Goal: Navigation & Orientation: Find specific page/section

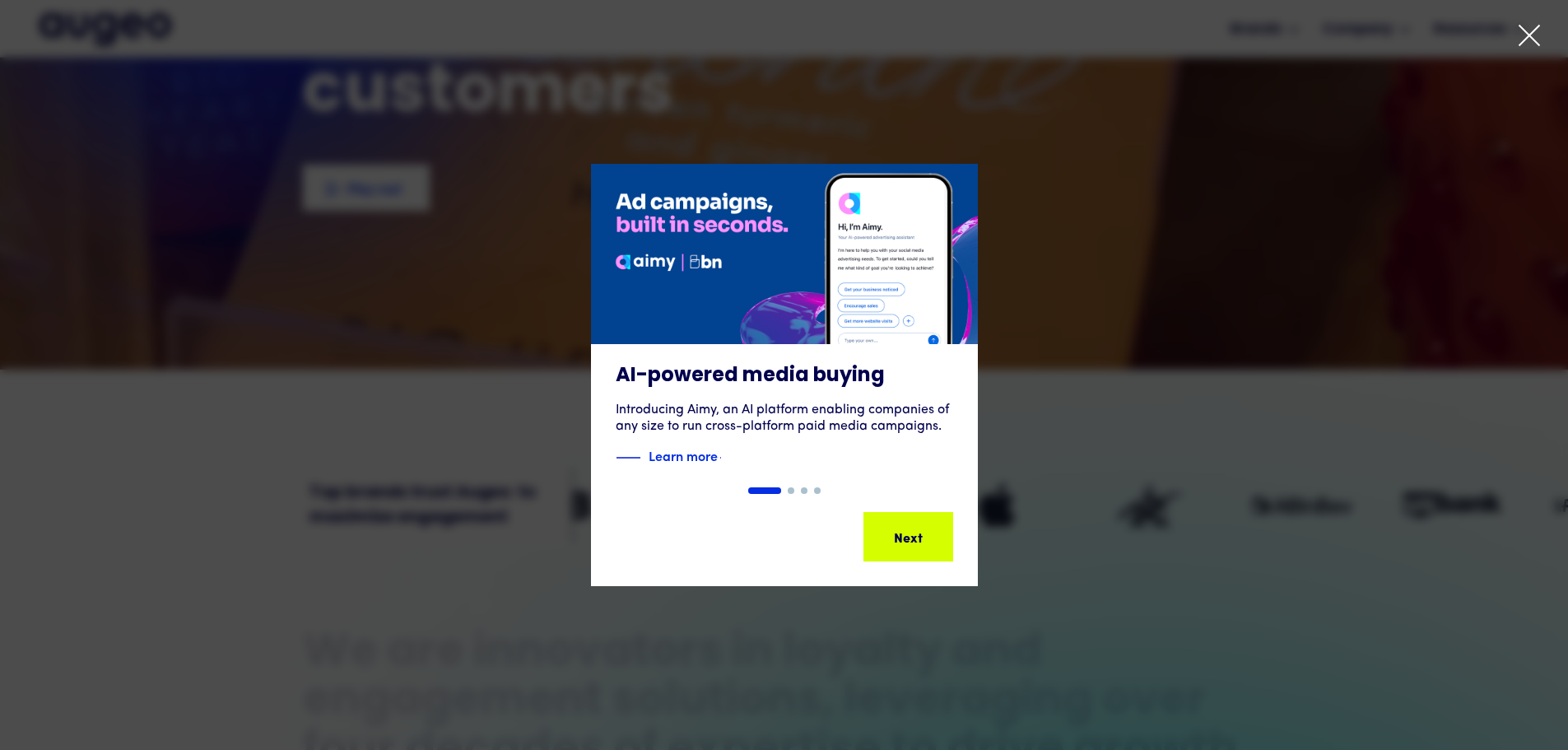
scroll to position [332, 0]
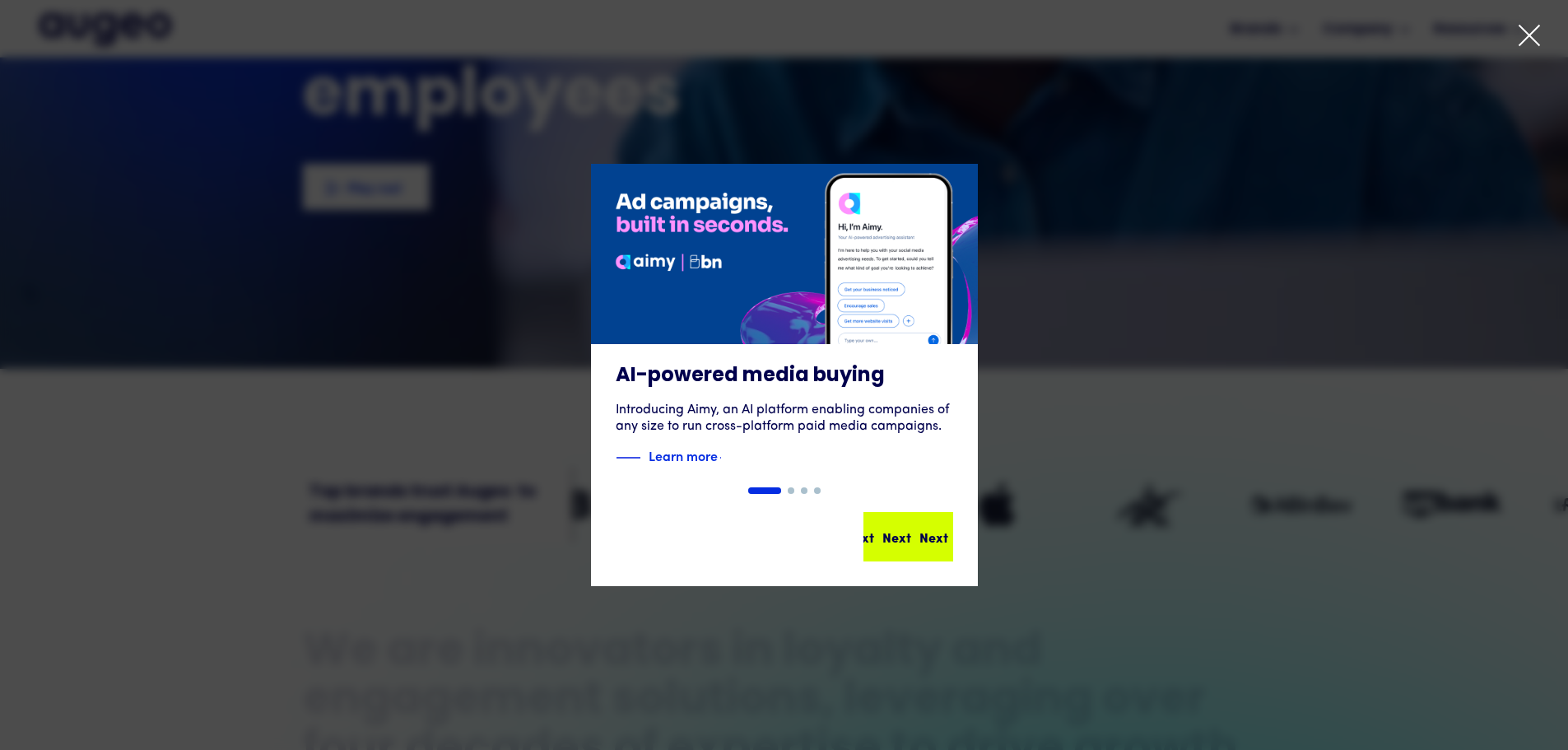
click at [897, 530] on div "Next Next Next Next" at bounding box center [915, 536] width 148 height 20
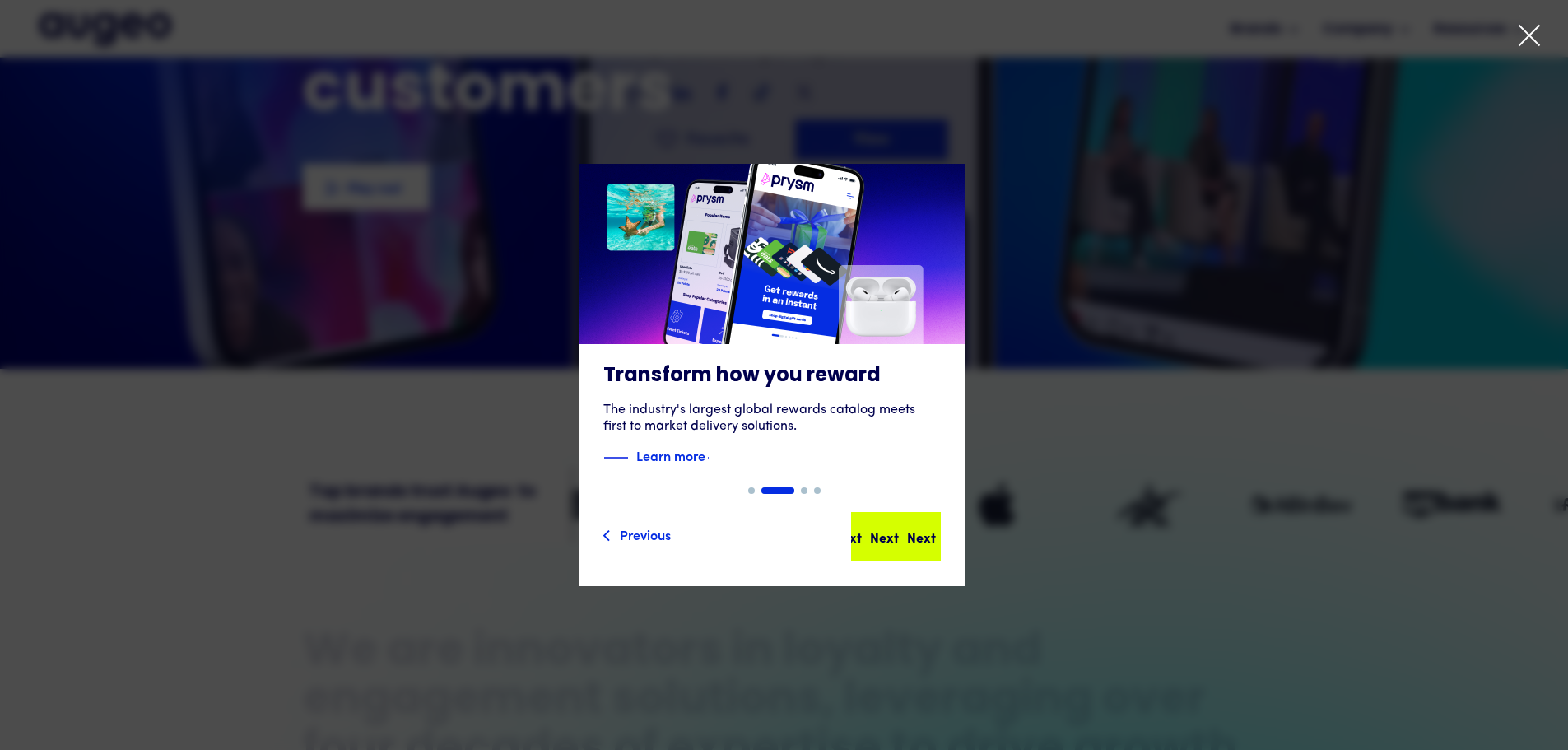
click at [914, 537] on div "Next Next Next Next" at bounding box center [903, 536] width 148 height 20
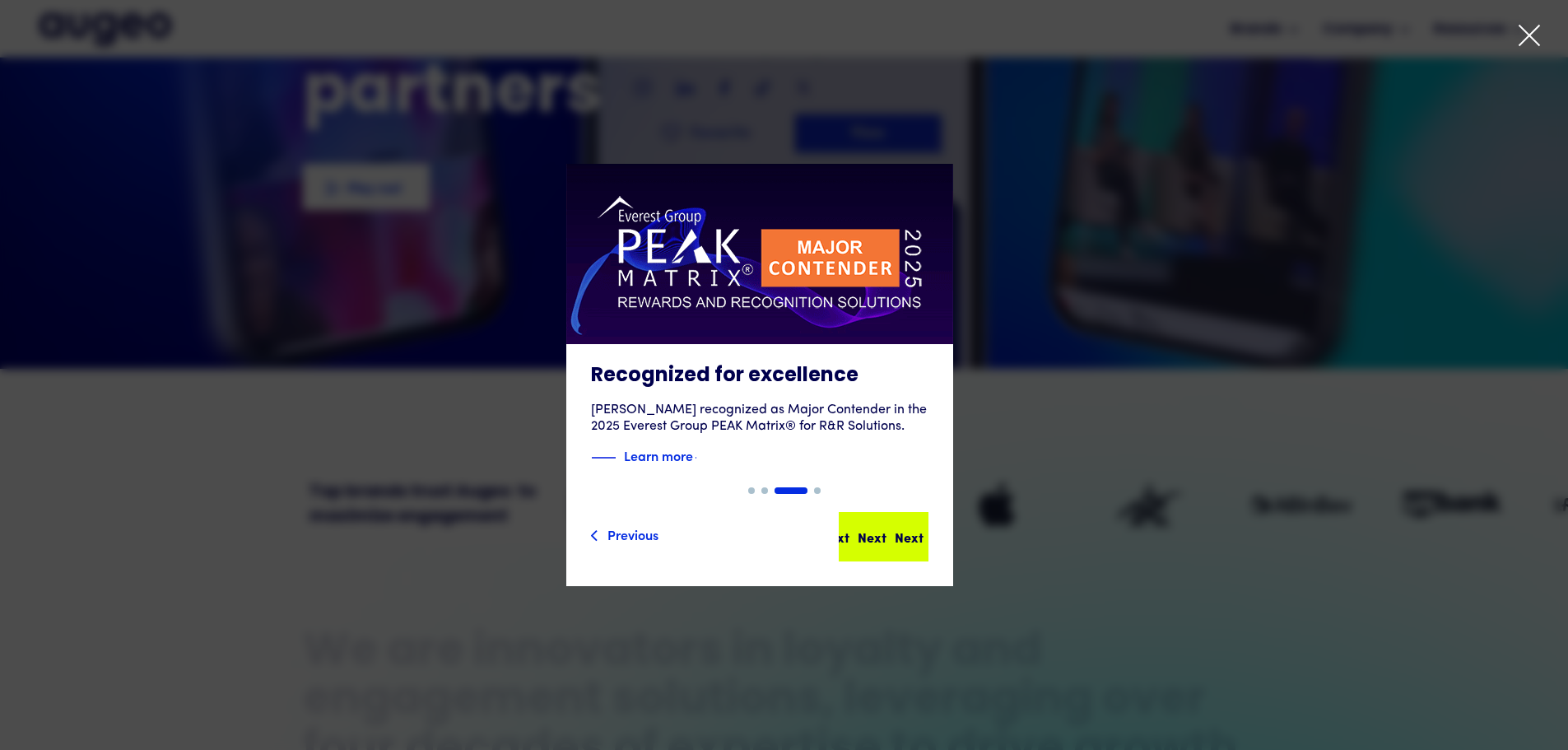
click at [906, 530] on div "Next Next Next Next" at bounding box center [890, 536] width 148 height 20
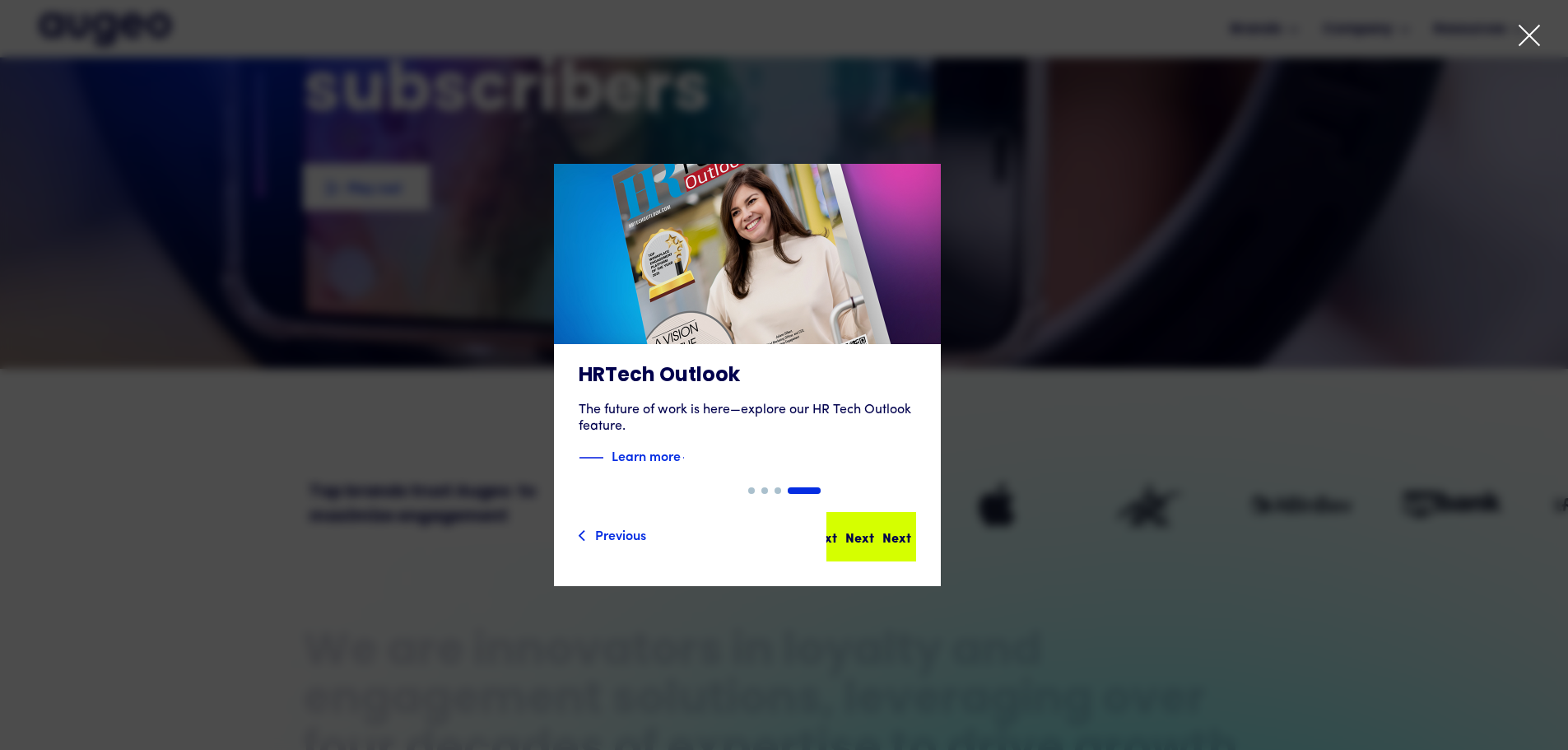
click at [907, 530] on div "Next" at bounding box center [897, 536] width 28 height 20
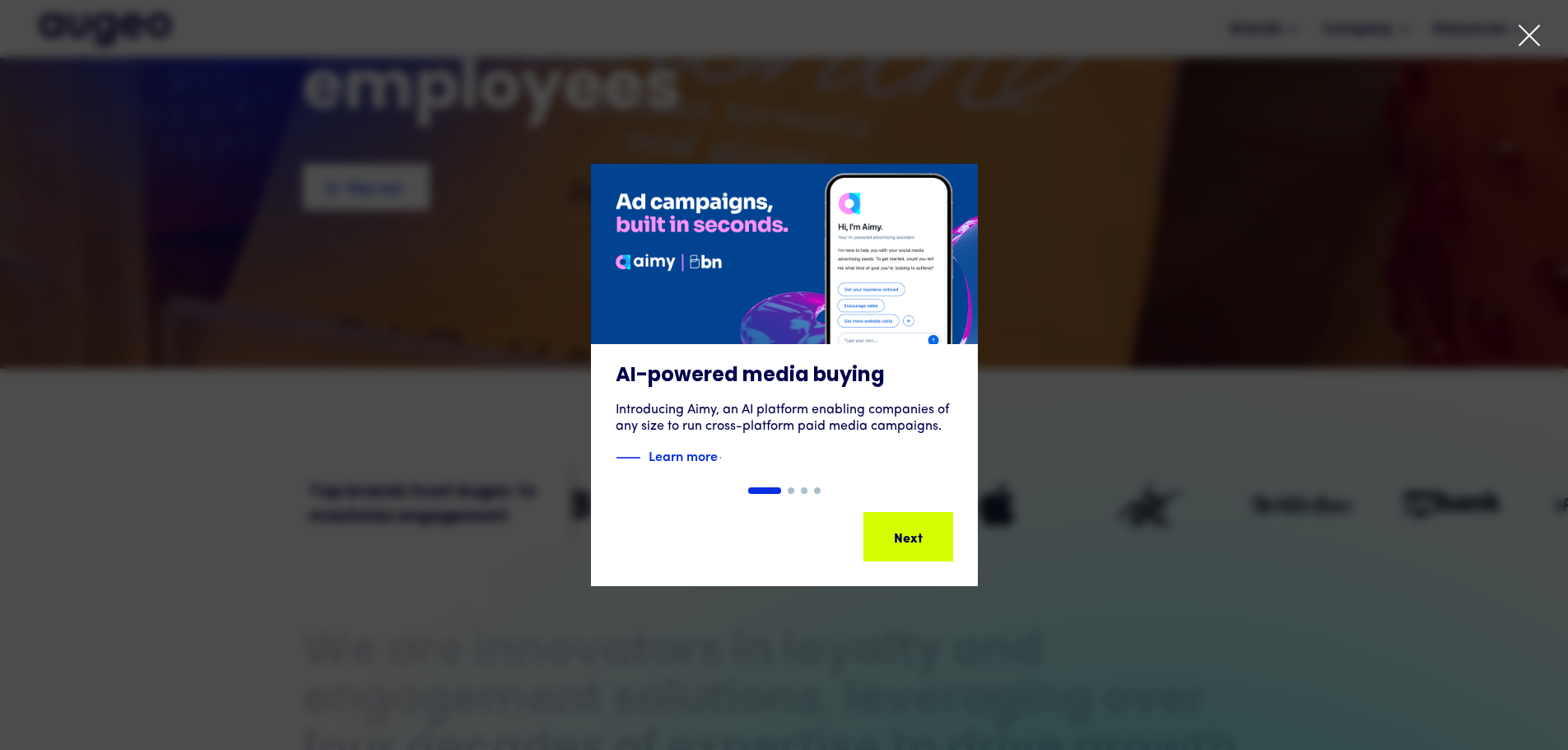
click at [1523, 31] on icon at bounding box center [1529, 35] width 25 height 25
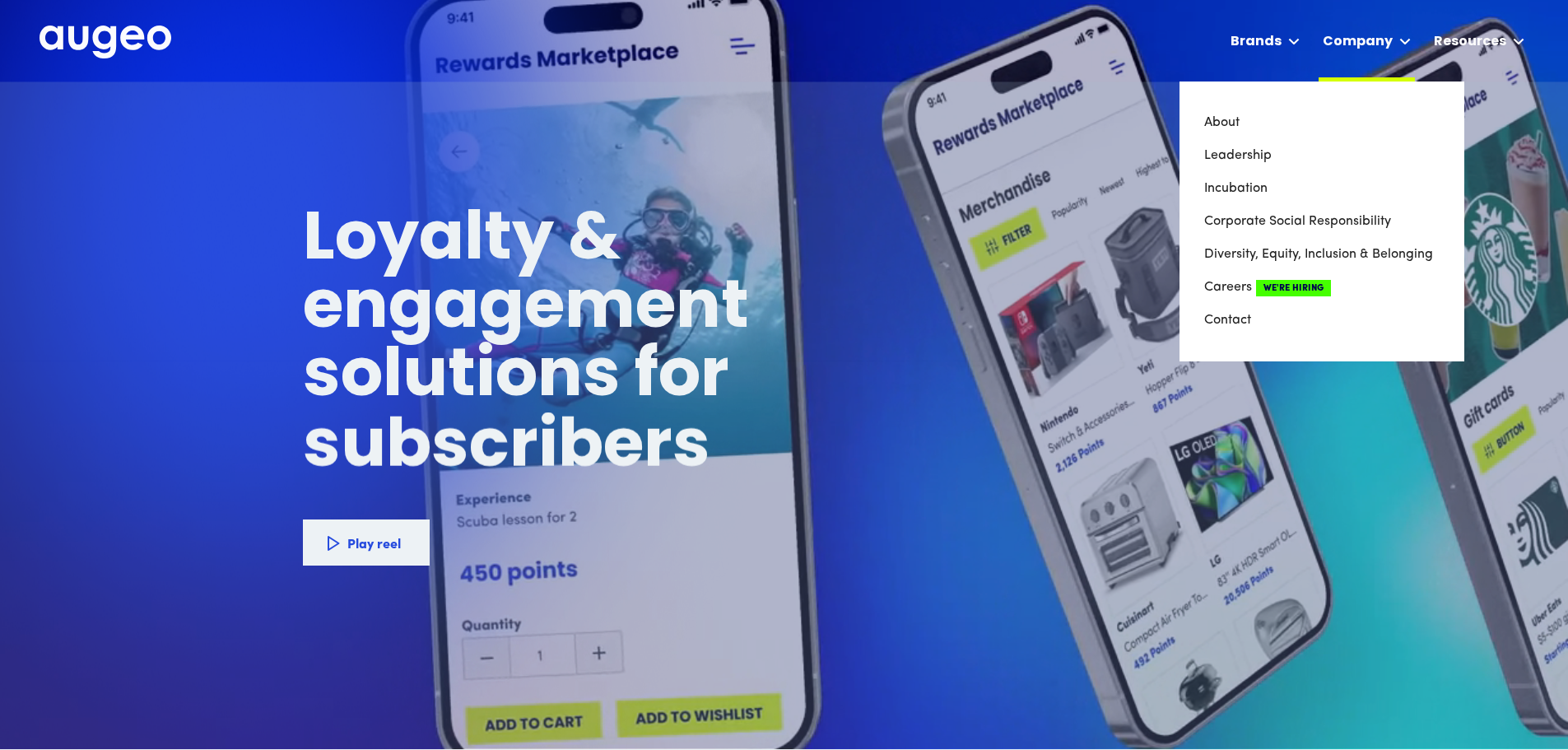
scroll to position [0, 0]
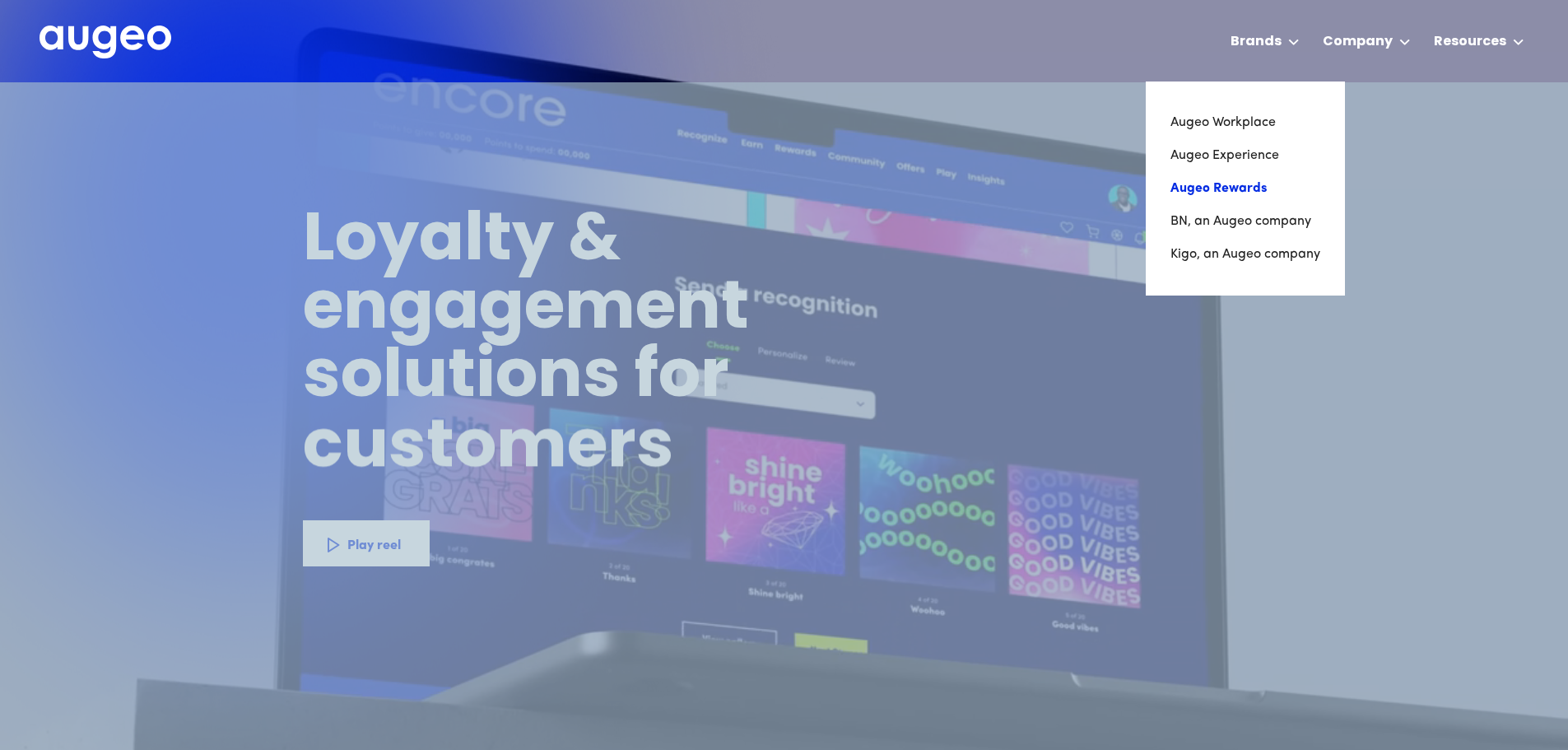
click at [1235, 190] on link "Augeo Rewards" at bounding box center [1246, 188] width 149 height 33
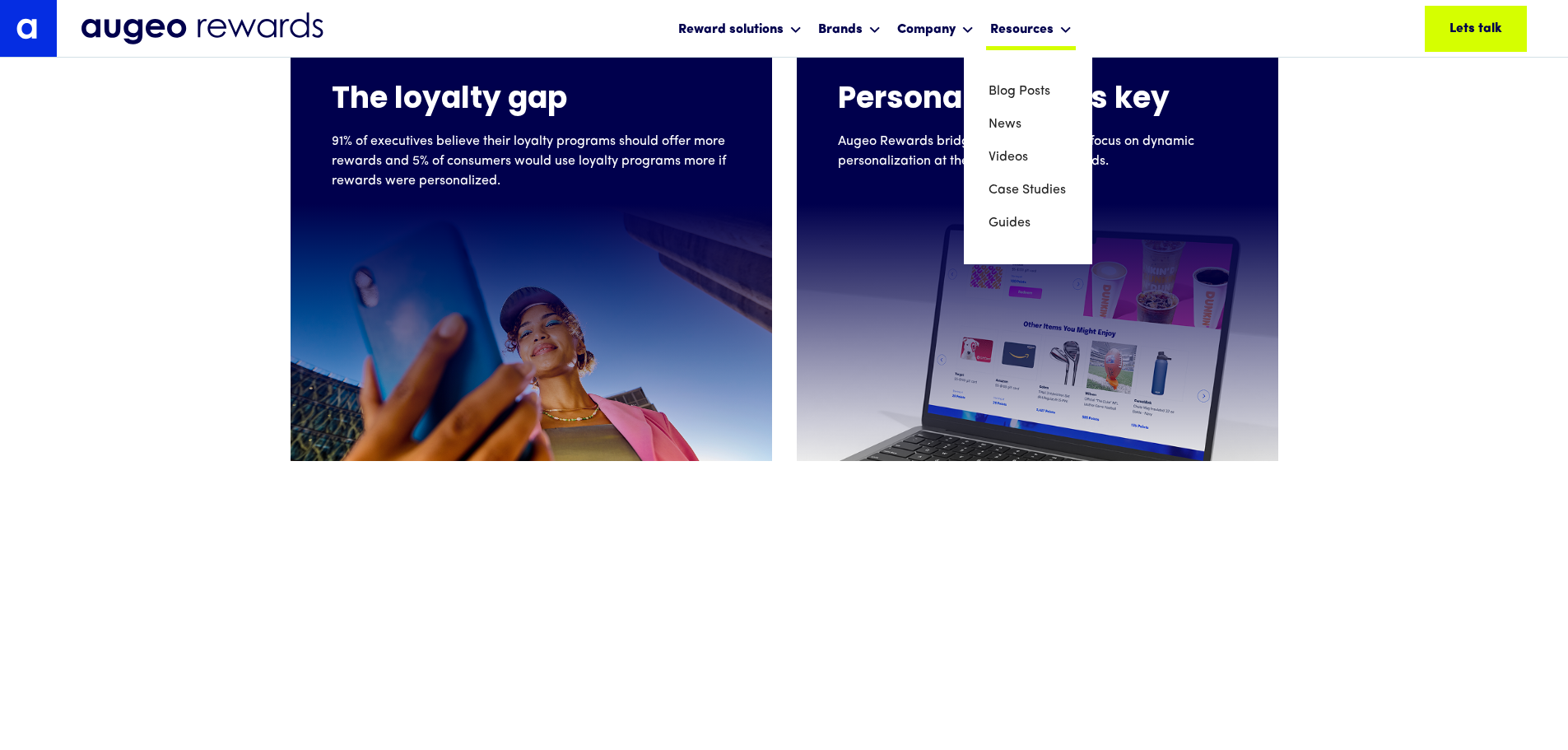
scroll to position [746, 0]
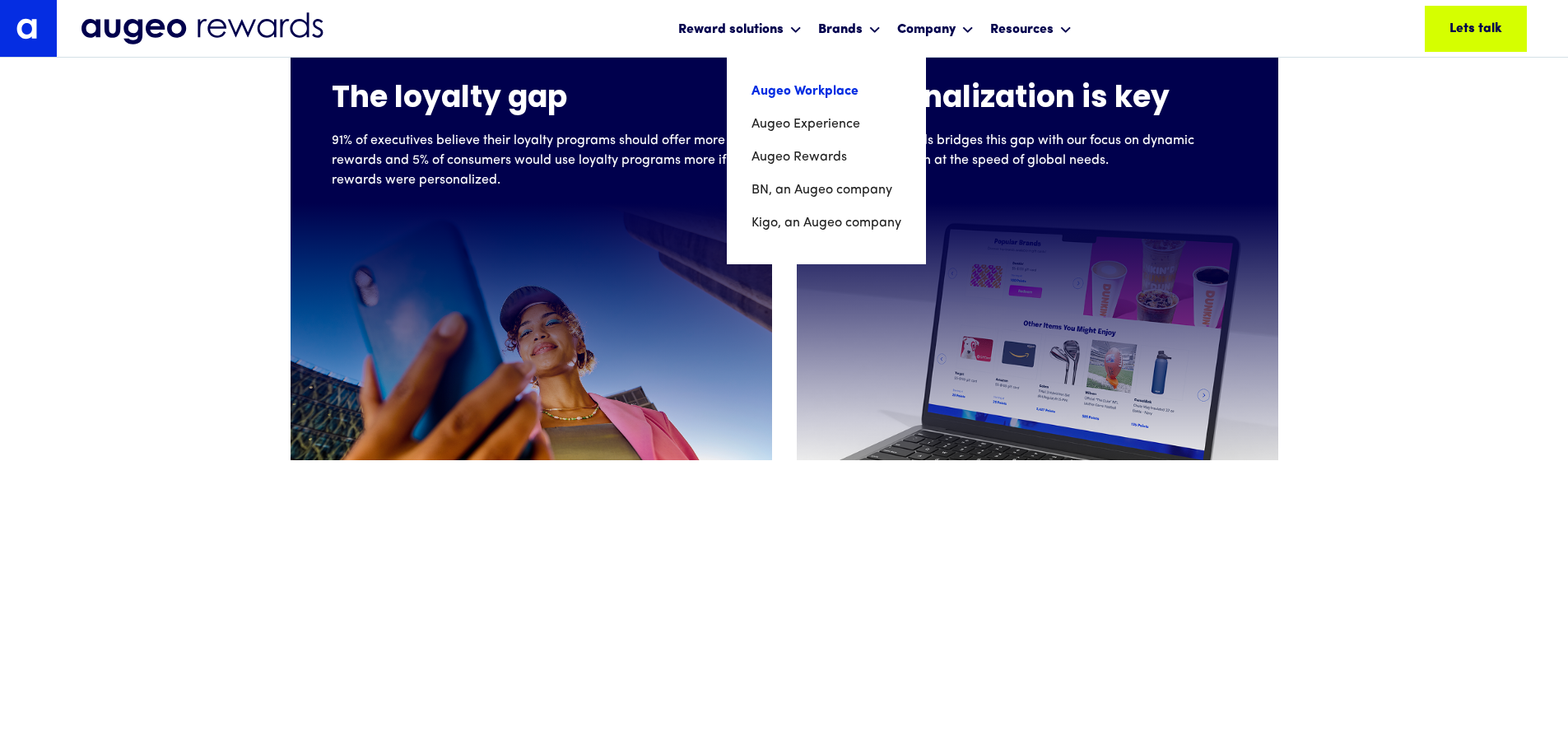
click at [826, 91] on link "Augeo Workplace" at bounding box center [827, 91] width 149 height 33
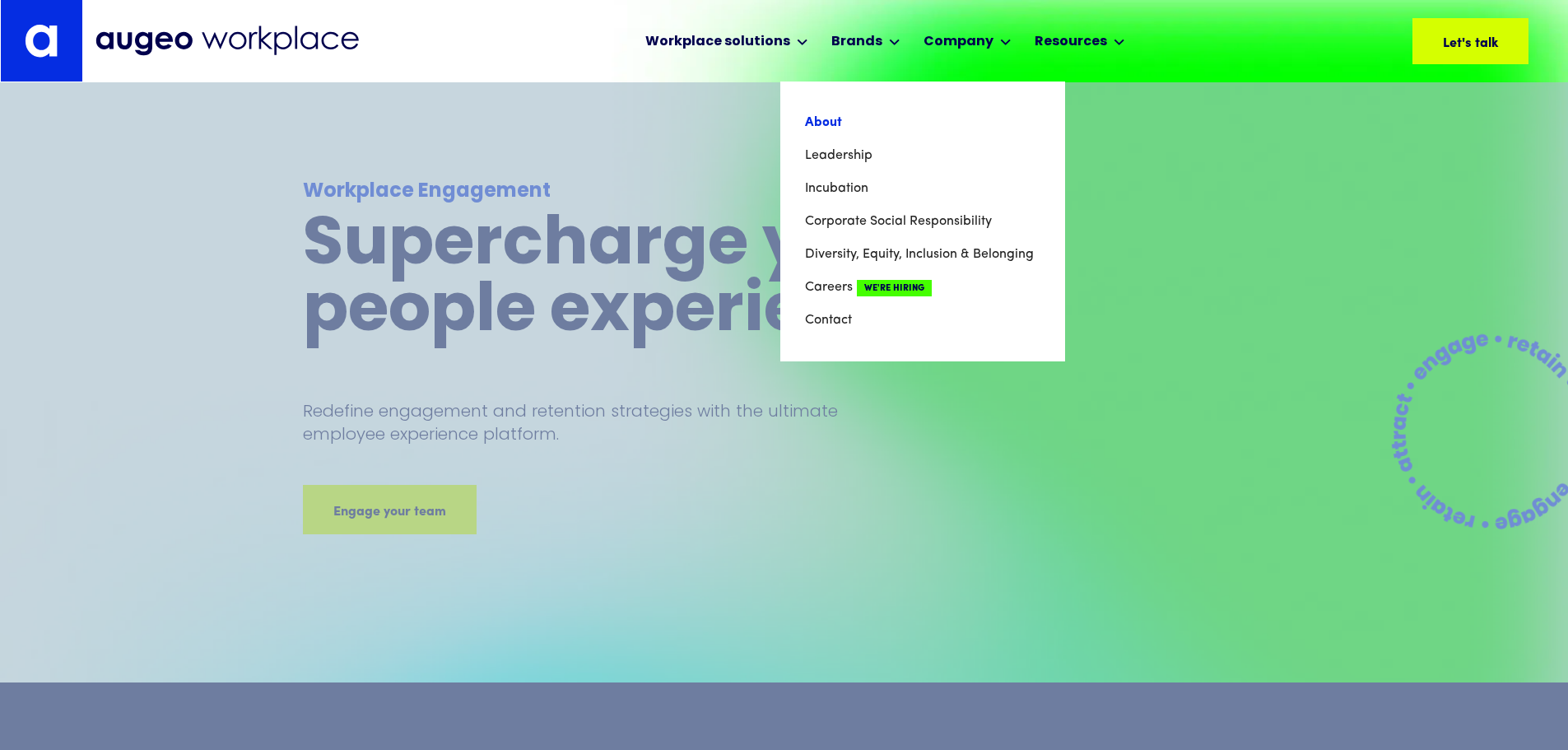
click at [821, 121] on link "About" at bounding box center [922, 122] width 235 height 33
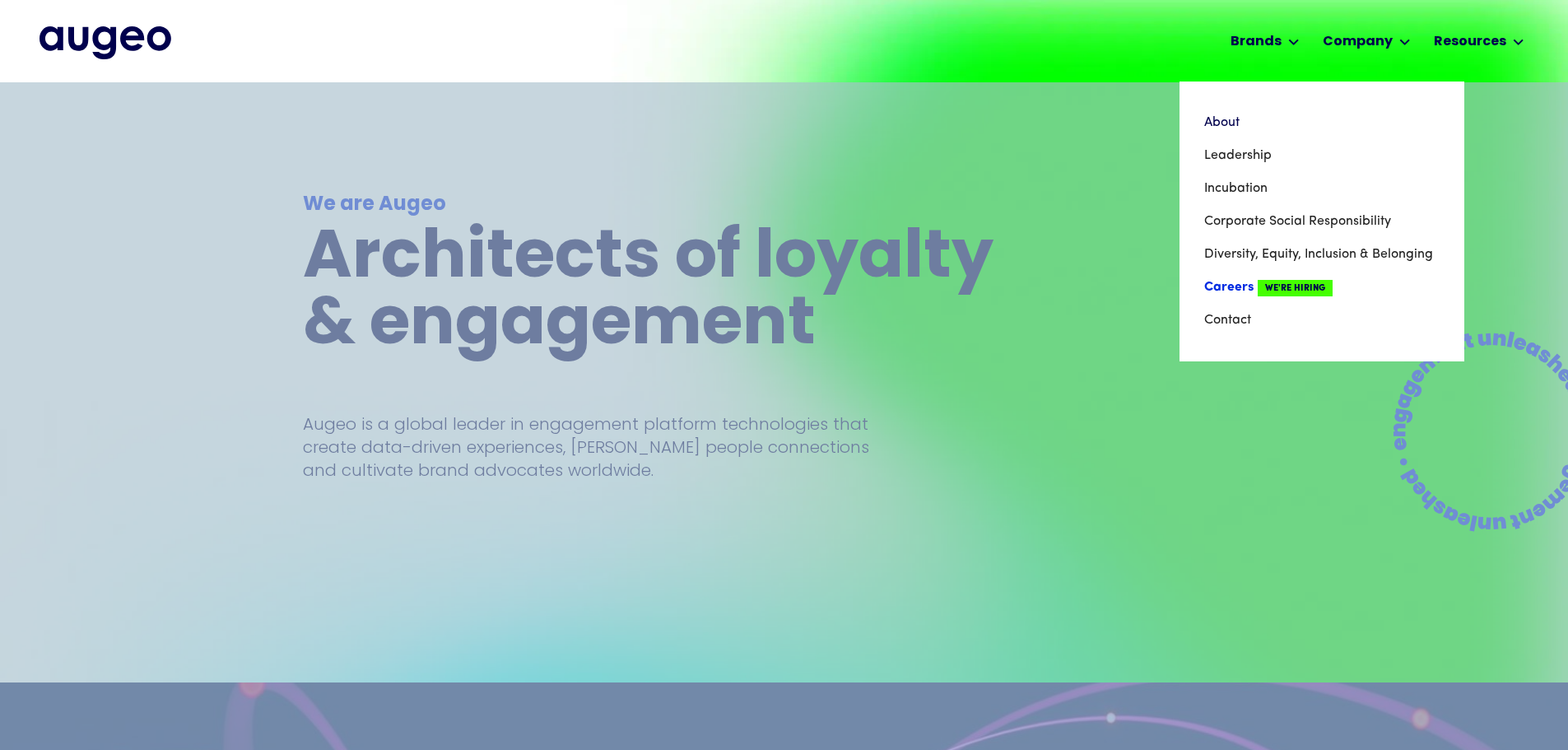
click at [1243, 285] on link "Careers We're Hiring" at bounding box center [1321, 287] width 235 height 33
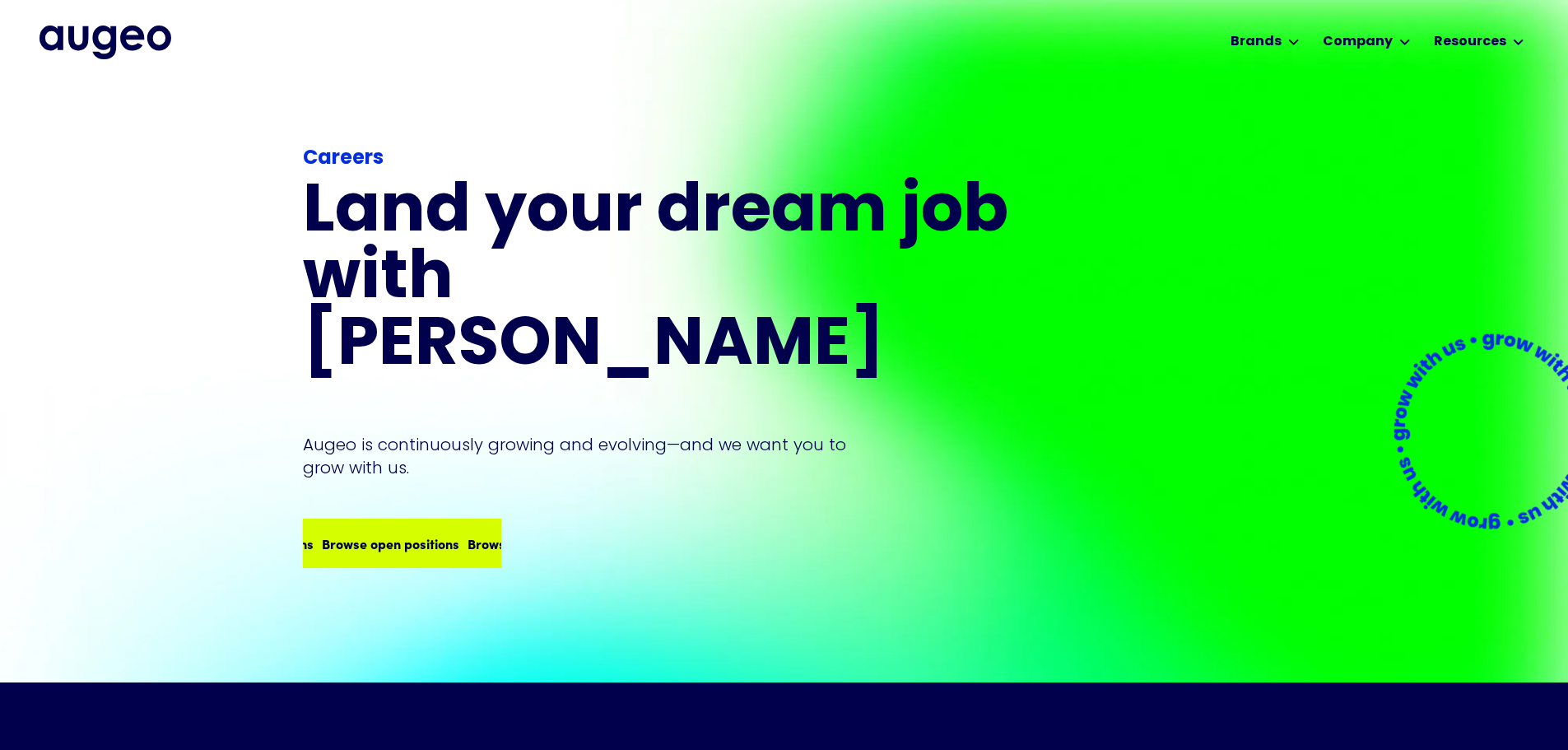
click at [432, 533] on div "Browse open positions Browse open positions Browse open positions Browse open p…" at bounding box center [461, 543] width 583 height 20
